Goal: Check status: Check status

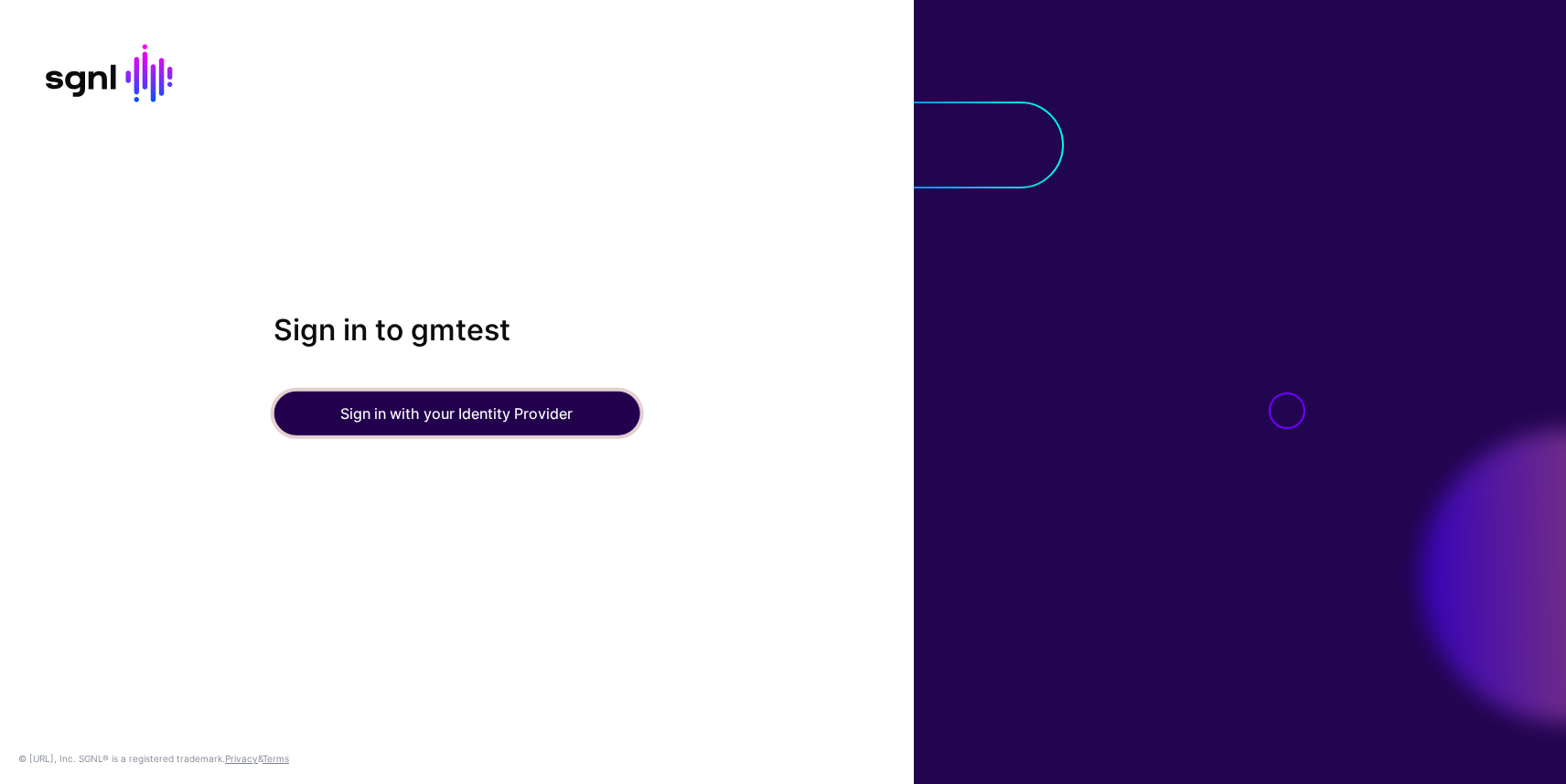
click at [425, 413] on button "Sign in with your Identity Provider" at bounding box center [456, 413] width 366 height 44
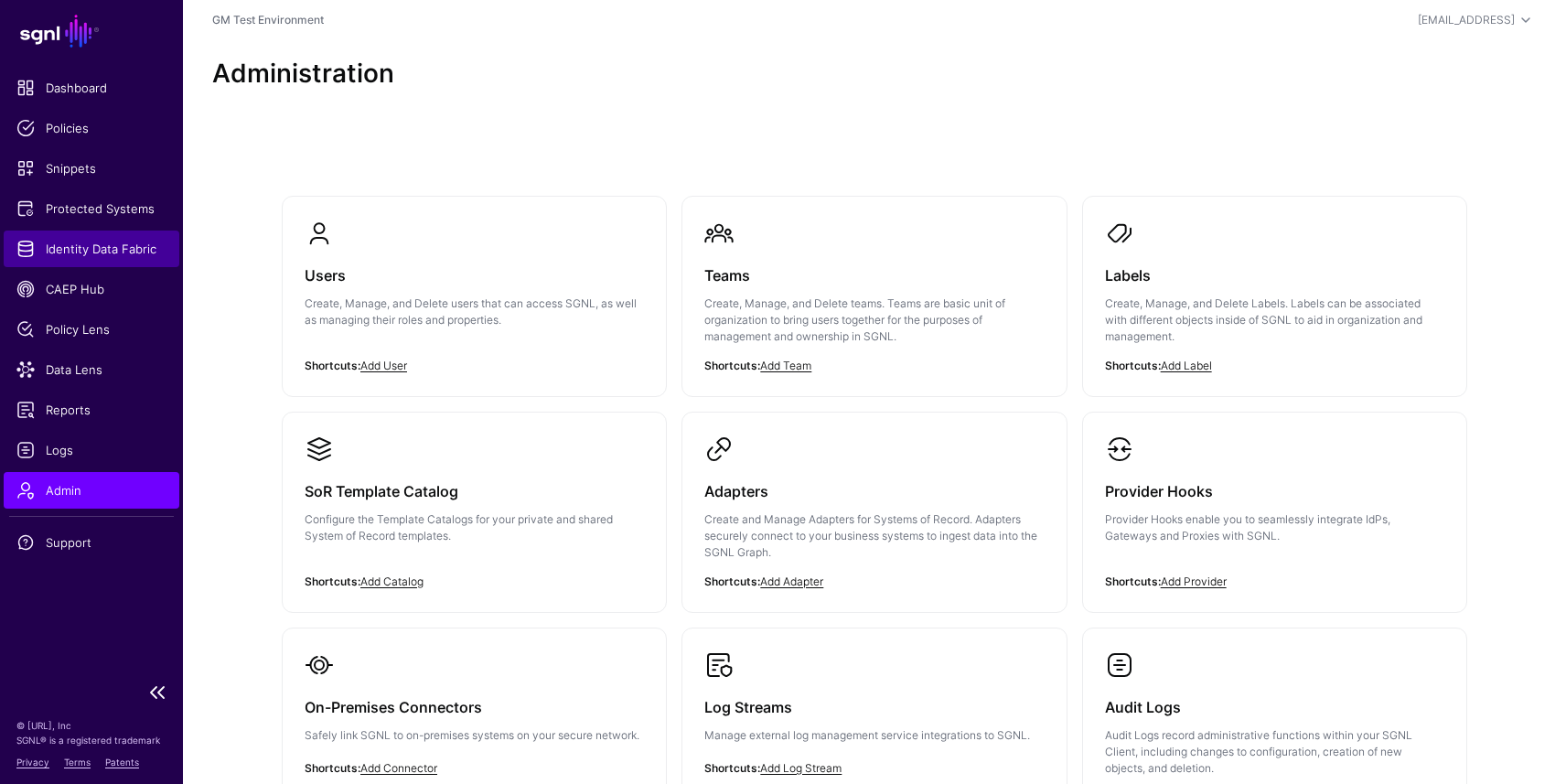
click at [70, 247] on span "Identity Data Fabric" at bounding box center [91, 248] width 150 height 18
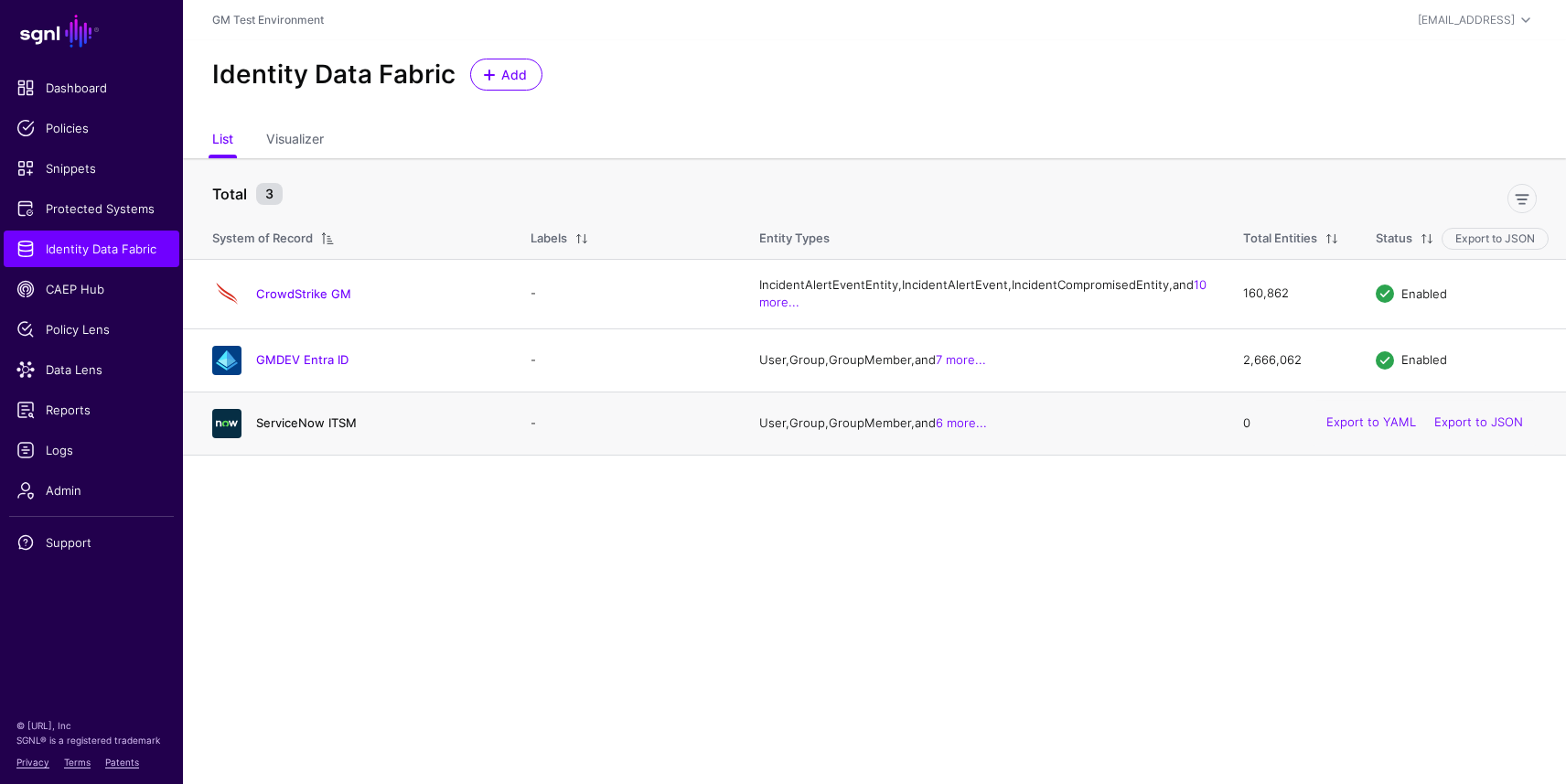
click at [267, 430] on link "ServiceNow ITSM" at bounding box center [306, 422] width 101 height 15
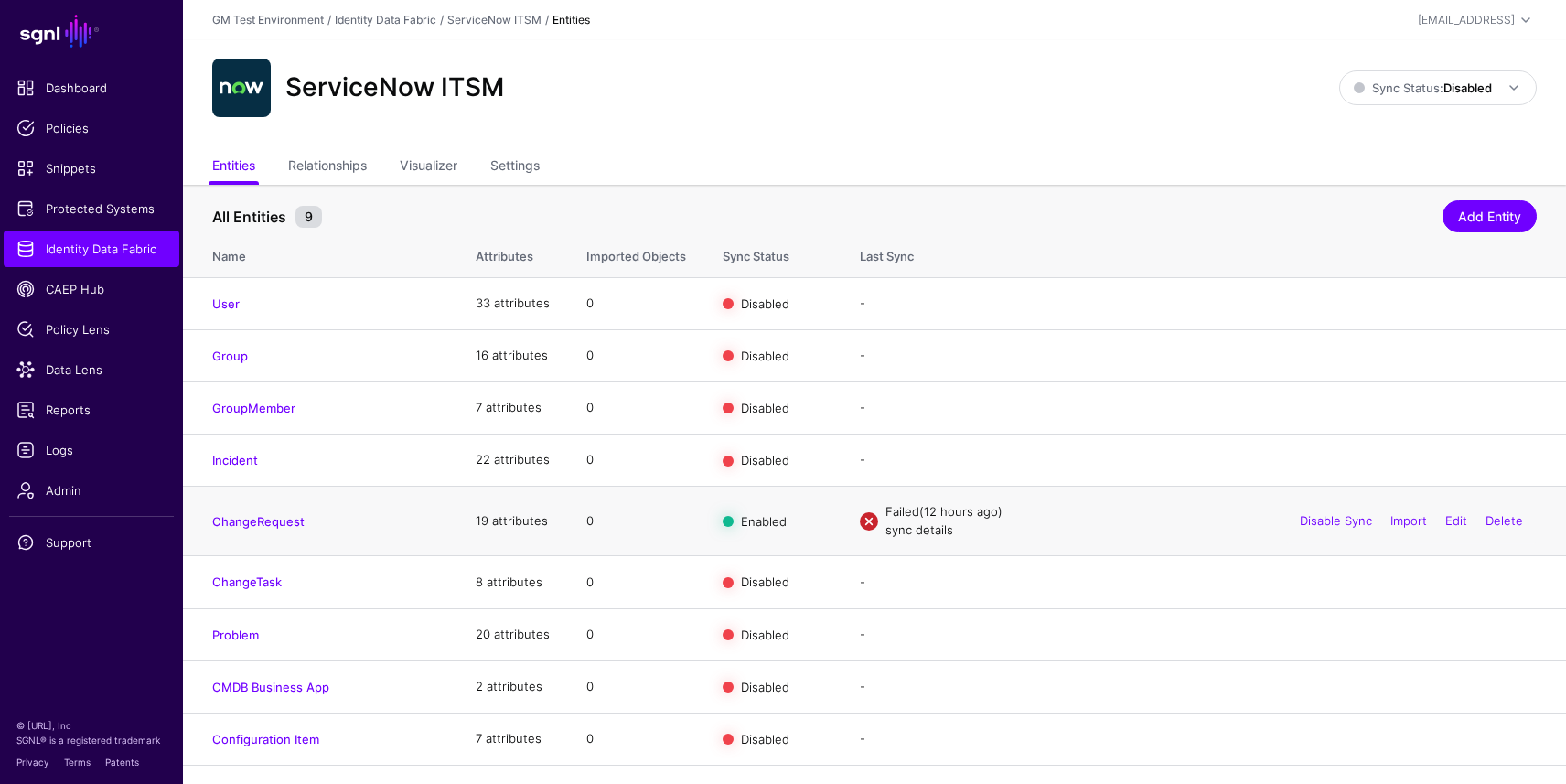
click at [907, 531] on link "sync details" at bounding box center [919, 530] width 68 height 15
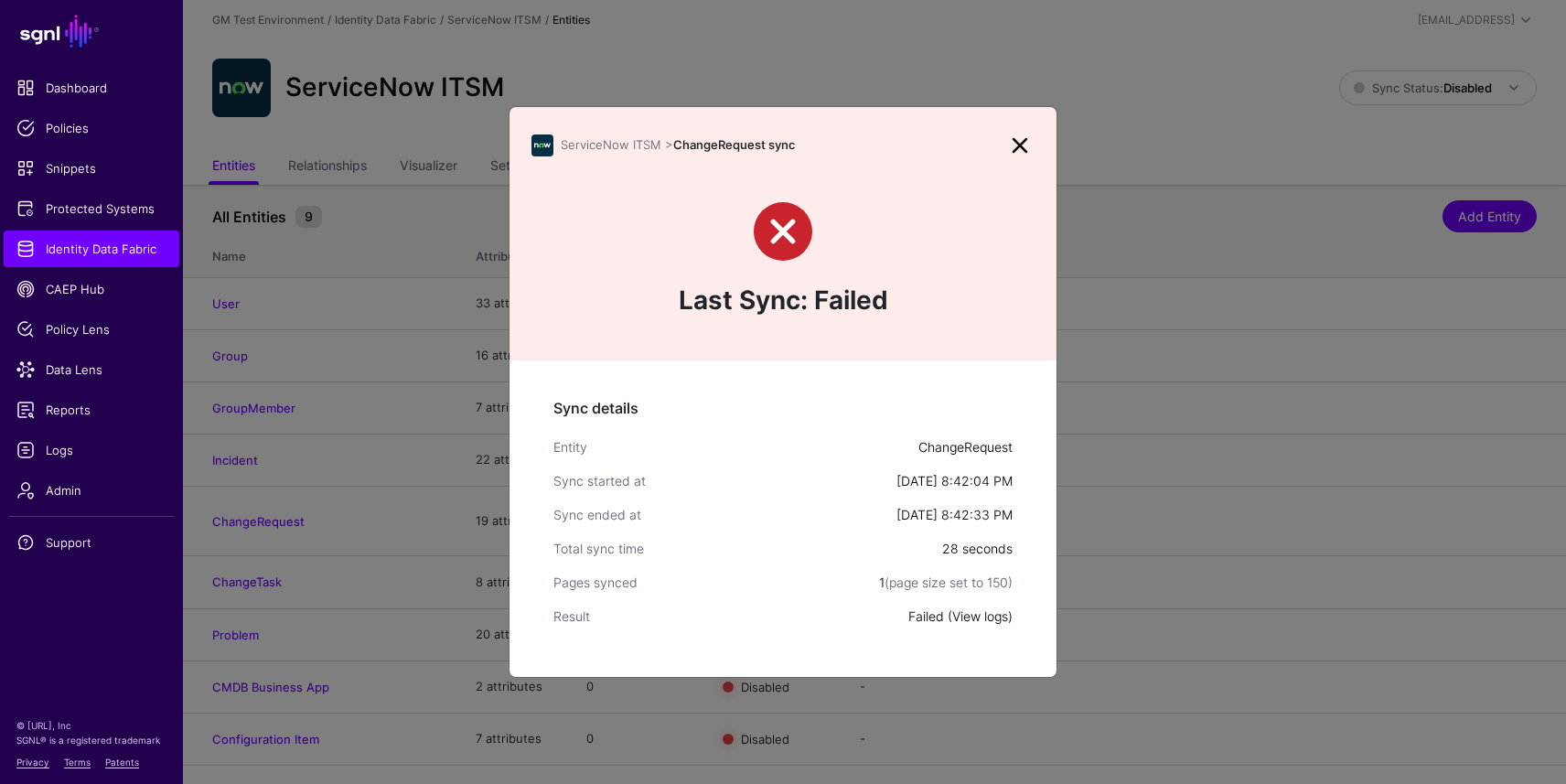
click at [969, 617] on link "View logs" at bounding box center [980, 615] width 56 height 15
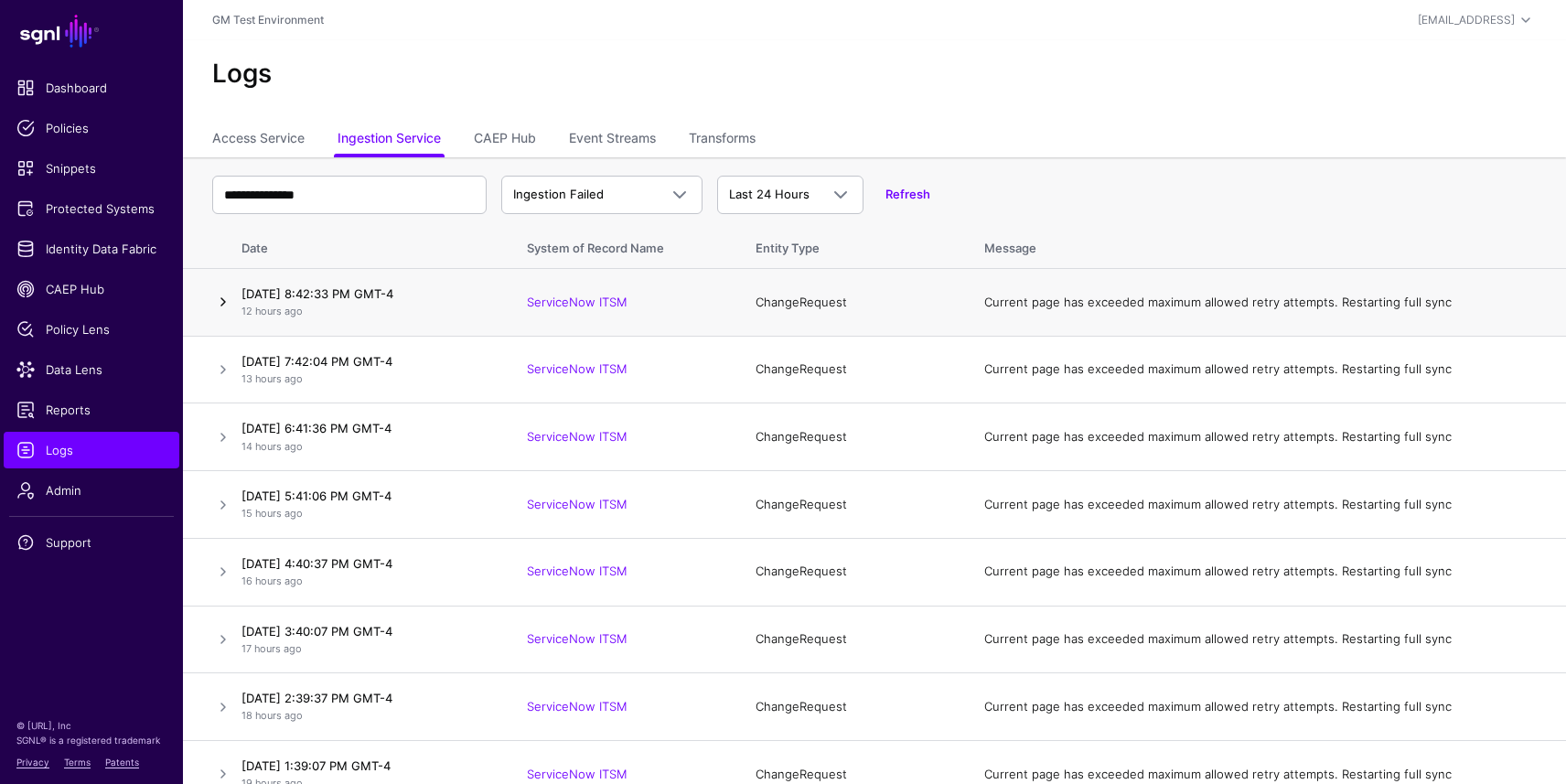
click at [223, 306] on link at bounding box center [223, 302] width 22 height 22
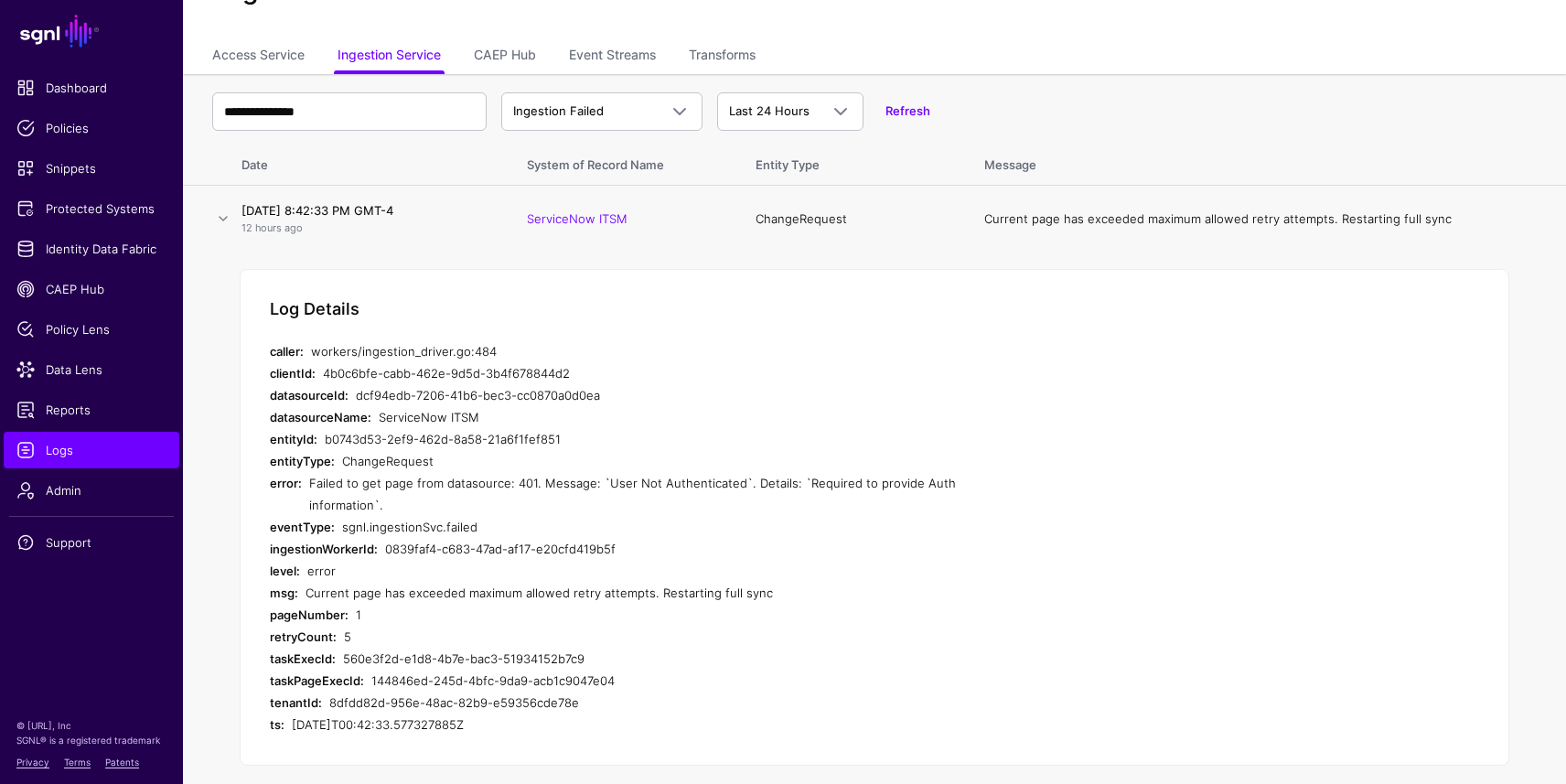
scroll to position [85, 0]
click at [227, 222] on link at bounding box center [223, 216] width 22 height 22
